Goal: Task Accomplishment & Management: Manage account settings

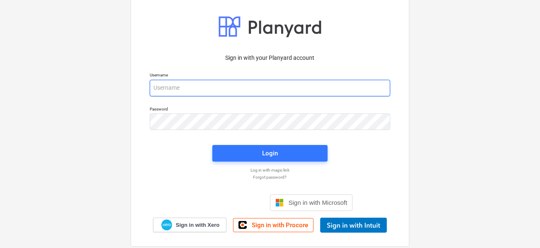
click at [197, 86] on input "email" at bounding box center [270, 88] width 241 height 17
type input "[PERSON_NAME][EMAIL_ADDRESS][DOMAIN_NAME]"
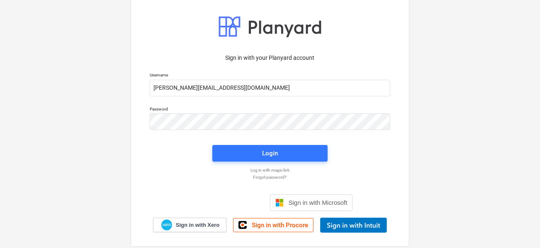
click at [115, 74] on div "Sign in with your Planyard account Username [PERSON_NAME][EMAIL_ADDRESS][DOMAIN…" at bounding box center [270, 124] width 540 height 300
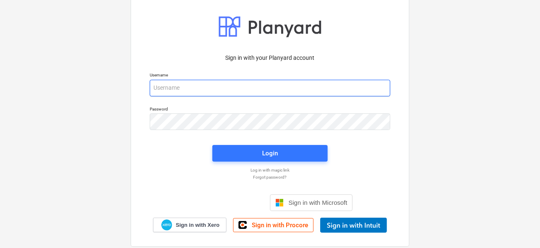
click at [185, 83] on input "email" at bounding box center [270, 88] width 241 height 17
click at [184, 85] on input "email" at bounding box center [270, 88] width 241 height 17
type input "[PERSON_NAME][EMAIL_ADDRESS][DOMAIN_NAME]"
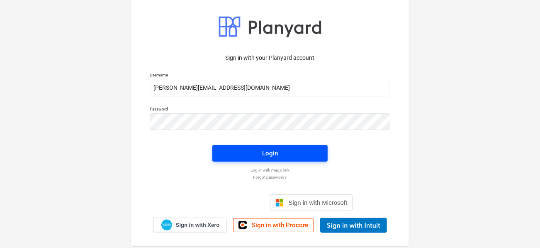
click at [227, 148] on span "Login" at bounding box center [269, 153] width 95 height 11
